Goal: Communication & Community: Answer question/provide support

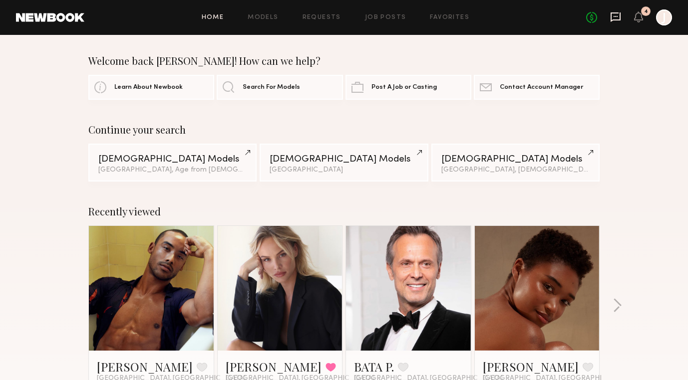
click at [619, 20] on icon at bounding box center [616, 16] width 10 height 9
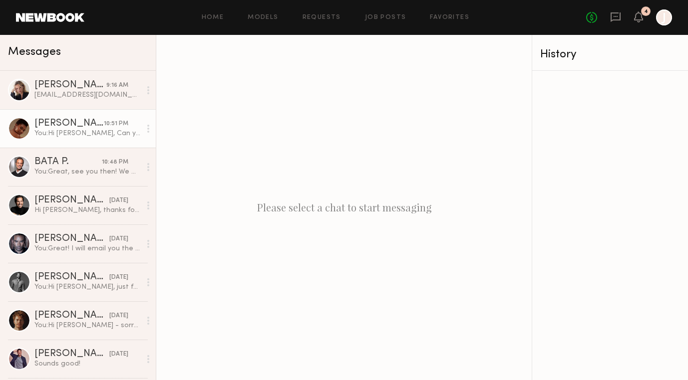
click at [86, 129] on div "You: Hi [PERSON_NAME], Can you send me your email & cell? Our producer will sen…" at bounding box center [87, 133] width 106 height 9
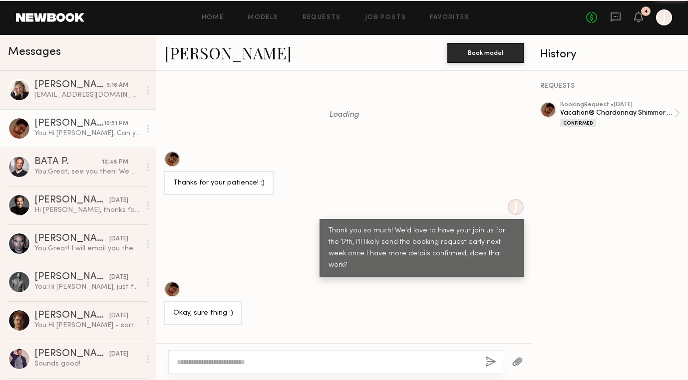
scroll to position [592, 0]
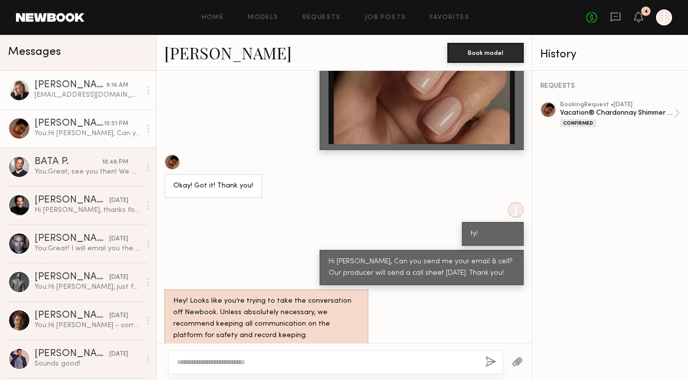
click at [79, 97] on div "[EMAIL_ADDRESS][DOMAIN_NAME] 6573585931" at bounding box center [87, 94] width 106 height 9
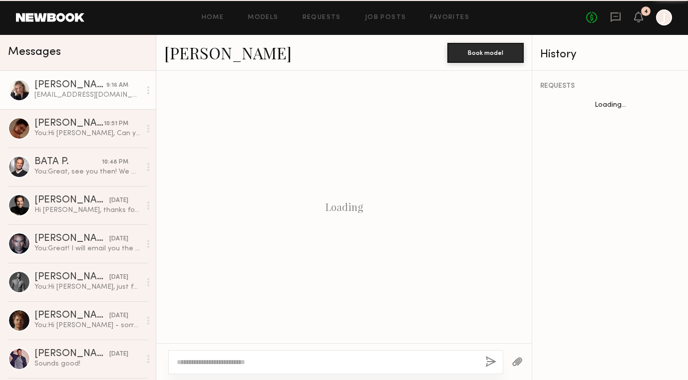
scroll to position [1013, 0]
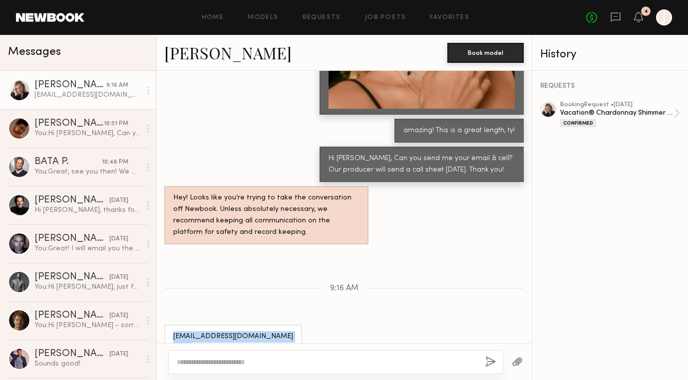
drag, startPoint x: 210, startPoint y: 322, endPoint x: 168, endPoint y: 311, distance: 43.3
click at [168, 325] on div "[EMAIL_ADDRESS][DOMAIN_NAME] 6573585931" at bounding box center [233, 342] width 138 height 35
copy div "[EMAIL_ADDRESS][DOMAIN_NAME] 6573585931"
click at [225, 363] on textarea at bounding box center [327, 362] width 301 height 10
type textarea "**********"
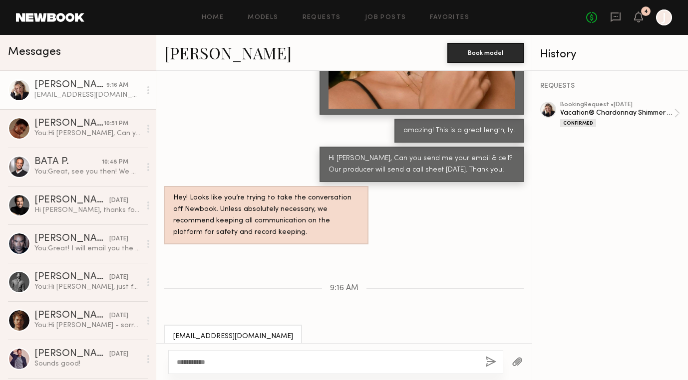
click at [489, 364] on button "button" at bounding box center [490, 362] width 11 height 12
